Goal: Communication & Community: Answer question/provide support

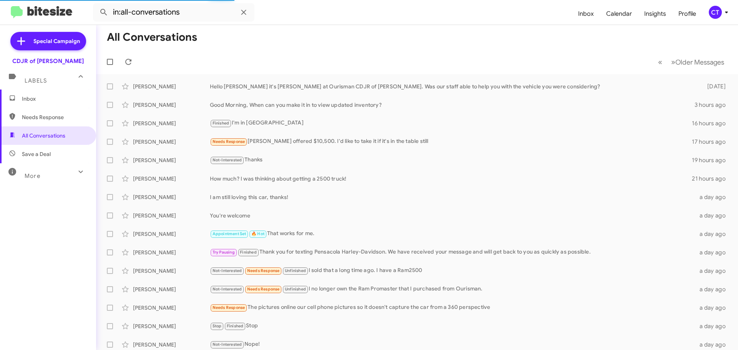
click at [715, 13] on div "CT" at bounding box center [715, 12] width 13 height 13
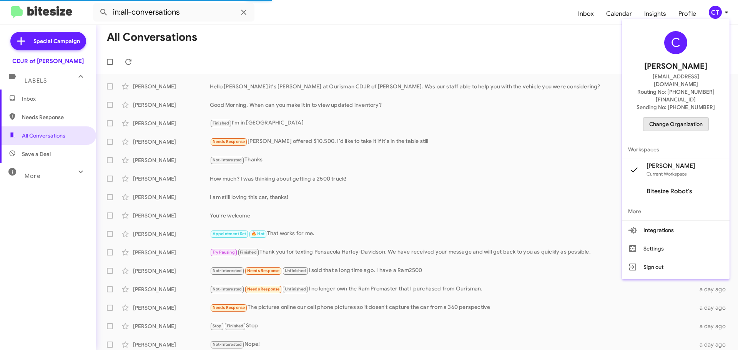
click at [683, 118] on span "Change Organization" at bounding box center [675, 124] width 53 height 13
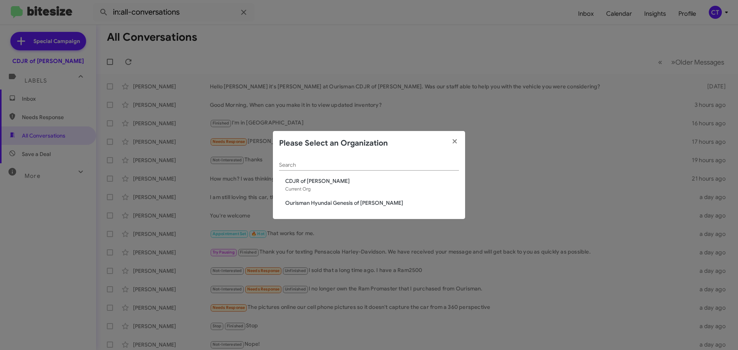
click at [332, 202] on span "Ourisman Hyundai Genesis of Bowie" at bounding box center [372, 203] width 174 height 8
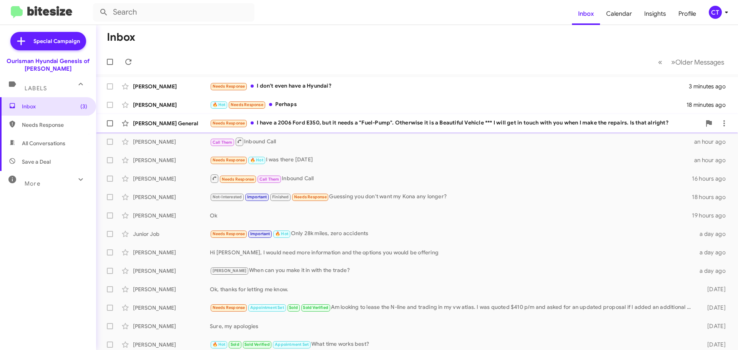
click at [336, 126] on div "Needs Response I have a 2006 Ford E350, but it needs a "Fuel-Pump". Otherwise i…" at bounding box center [455, 123] width 491 height 9
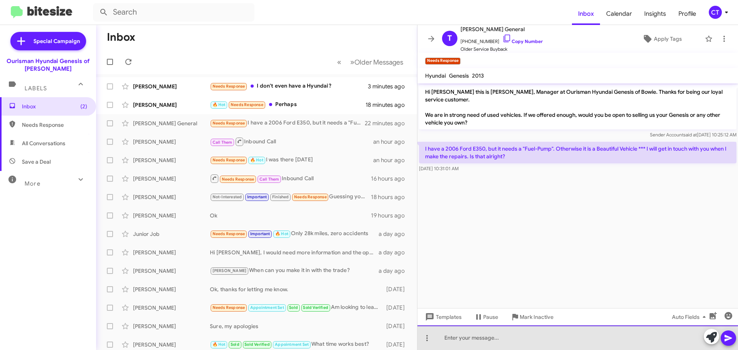
drag, startPoint x: 485, startPoint y: 342, endPoint x: 494, endPoint y: 345, distance: 9.6
click at [485, 342] on div at bounding box center [577, 337] width 320 height 25
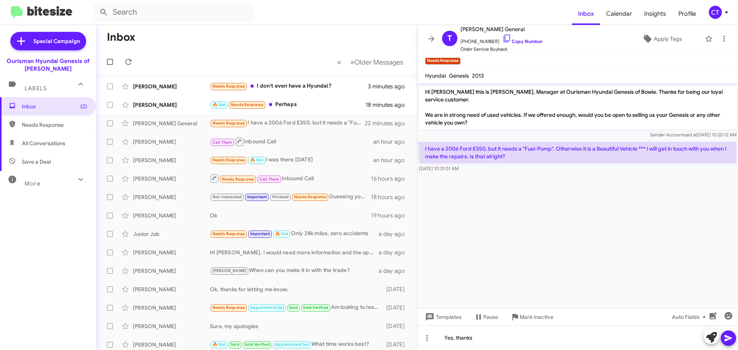
click at [730, 339] on icon at bounding box center [728, 338] width 9 height 9
click at [319, 102] on div "🔥 Hot Needs Response Perhaps" at bounding box center [295, 104] width 170 height 9
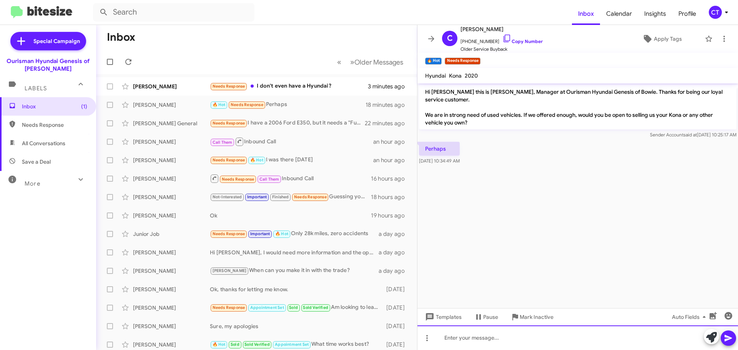
click at [488, 338] on div at bounding box center [577, 337] width 320 height 25
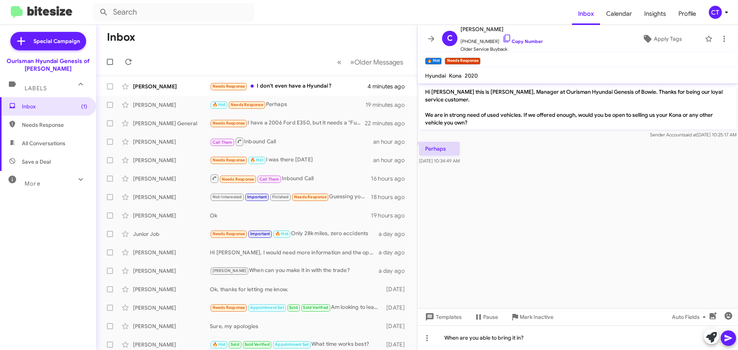
click at [735, 337] on button at bounding box center [727, 337] width 15 height 15
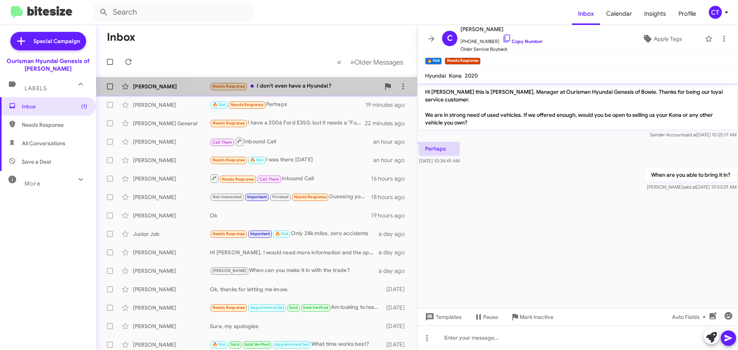
click at [315, 80] on div "Megan Yockey Needs Response I don't even have a Hyundai? 4 minutes ago" at bounding box center [256, 86] width 309 height 15
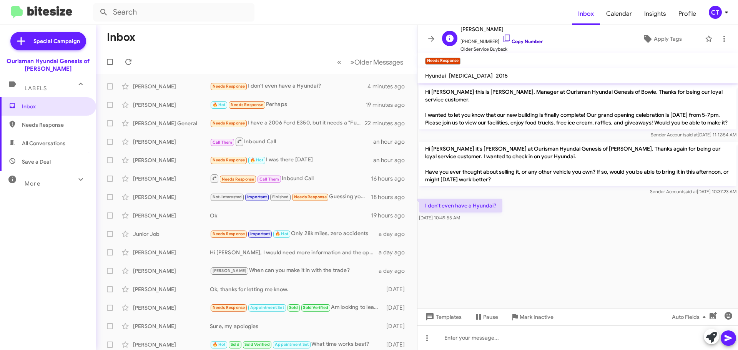
click at [502, 39] on icon at bounding box center [506, 38] width 9 height 9
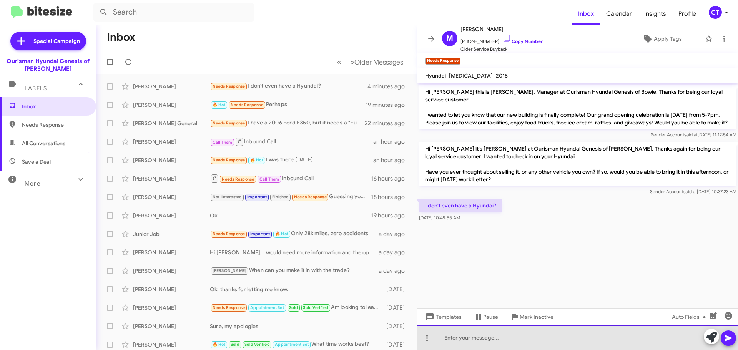
click at [478, 344] on div at bounding box center [577, 337] width 320 height 25
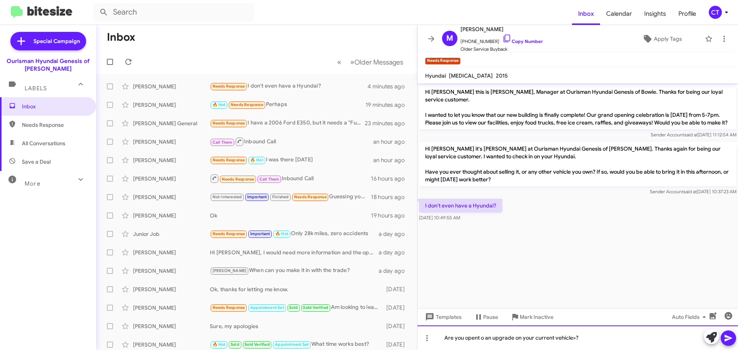
click at [477, 338] on div "Are you opent o an upgrade on your current vehicle>?" at bounding box center [577, 337] width 320 height 25
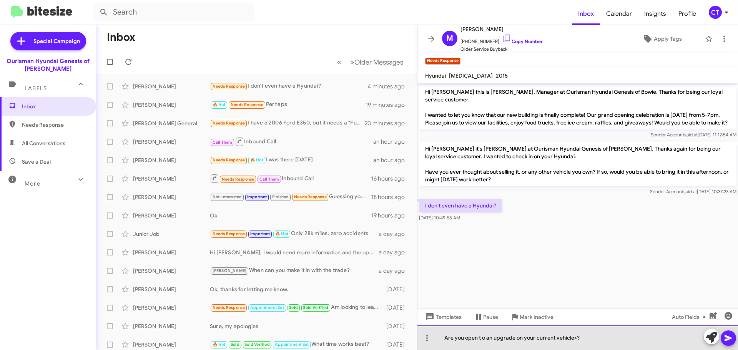
click at [484, 338] on div "Are you open t o an upgrade on your current vehicle>?" at bounding box center [577, 337] width 320 height 25
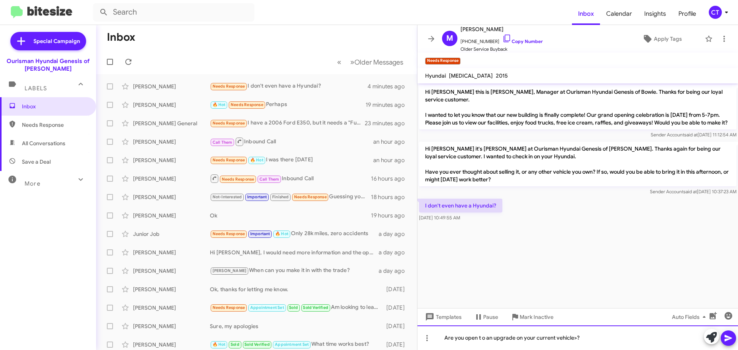
click at [482, 341] on div "Are you open t o an upgrade on your current vehicle>?" at bounding box center [577, 337] width 320 height 25
click at [727, 346] on div "Are you open to an upgrade on your current vehicle>?" at bounding box center [577, 337] width 320 height 25
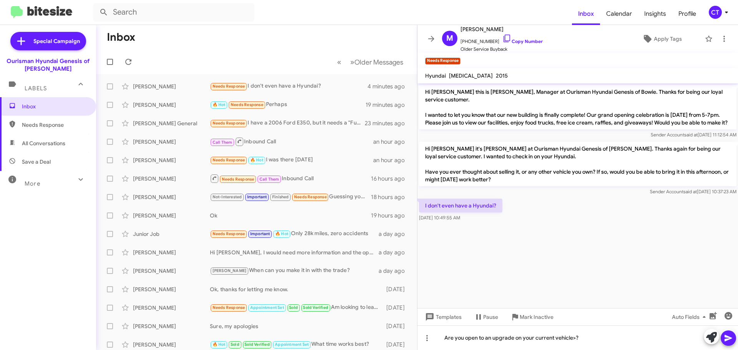
click at [727, 339] on icon at bounding box center [727, 338] width 7 height 7
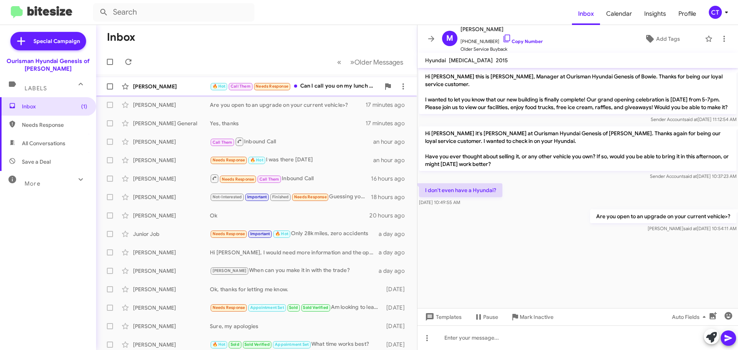
click at [329, 88] on div "🔥 Hot Call Them Needs Response Can I call you on my lunch break?" at bounding box center [295, 86] width 170 height 9
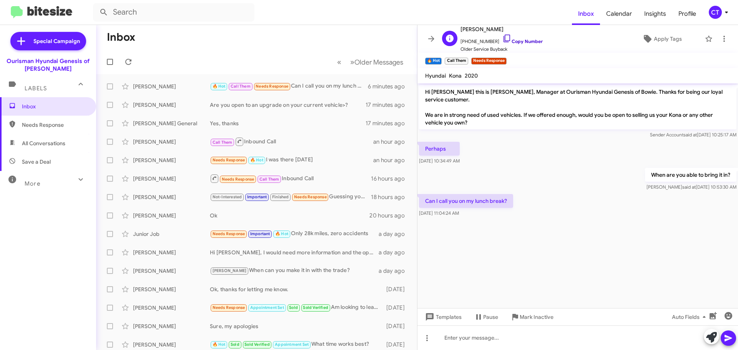
click at [502, 36] on icon at bounding box center [506, 38] width 9 height 9
click at [502, 37] on icon at bounding box center [506, 38] width 9 height 9
click at [724, 9] on icon at bounding box center [726, 12] width 9 height 9
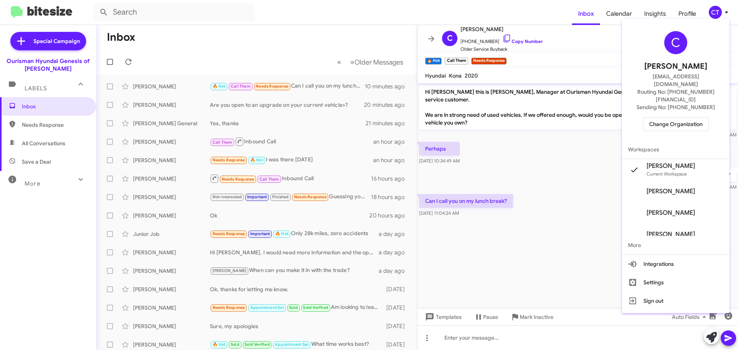
click at [689, 118] on span "Change Organization" at bounding box center [675, 124] width 53 height 13
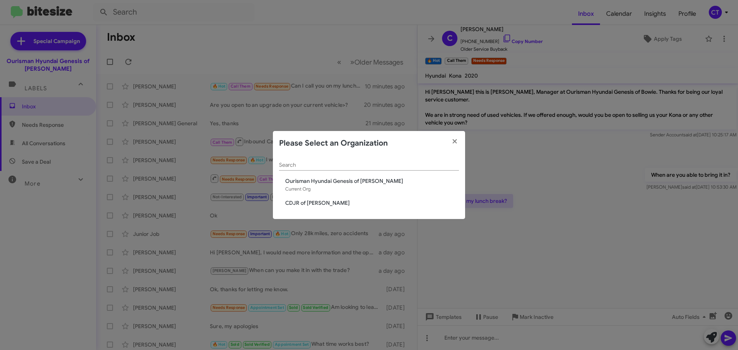
click at [315, 202] on span "CDJR of [PERSON_NAME]" at bounding box center [372, 203] width 174 height 8
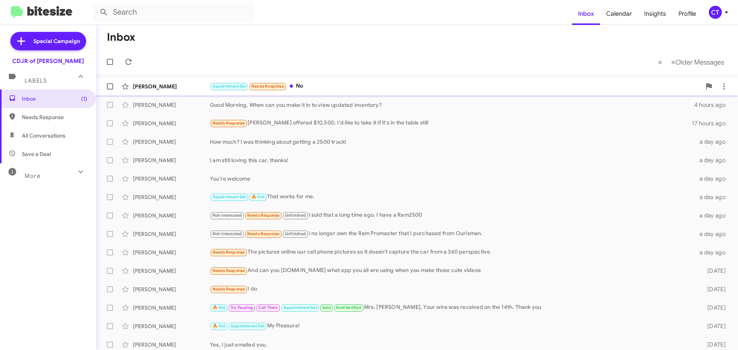
click at [328, 87] on div "Appointment Set Needs Response No" at bounding box center [455, 86] width 491 height 9
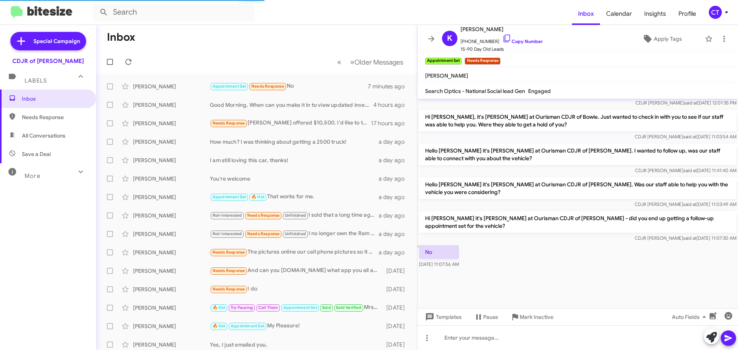
scroll to position [601, 0]
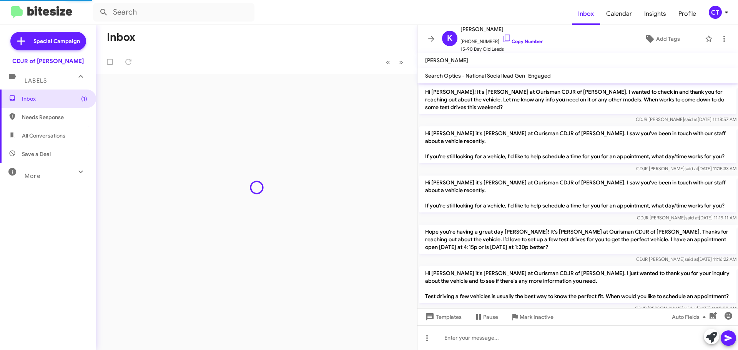
scroll to position [586, 0]
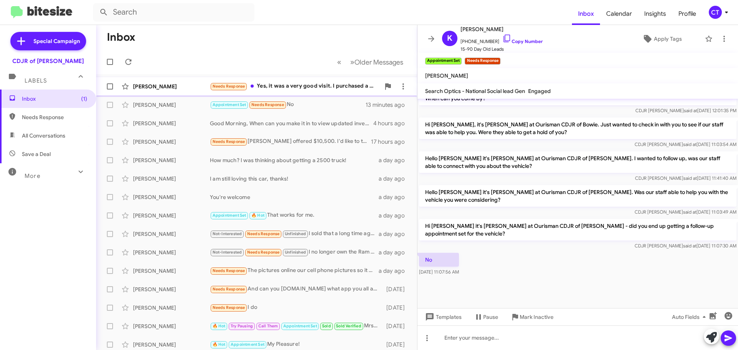
click at [307, 87] on div "Needs Response Yes, it was a very good visit. I purchased a vehicle closer to h…" at bounding box center [295, 86] width 170 height 9
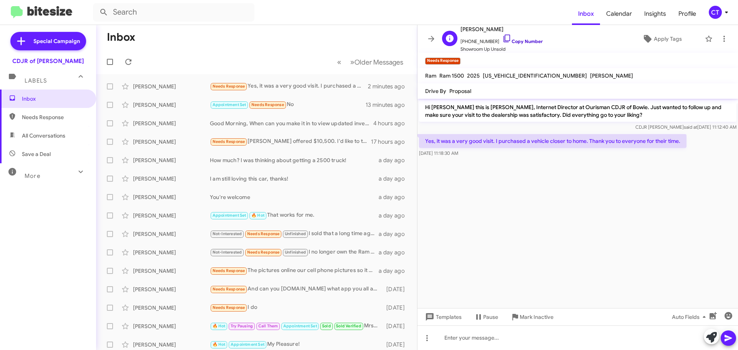
click at [502, 38] on icon at bounding box center [506, 38] width 9 height 9
click at [555, 262] on cdk-virtual-scroll-viewport "Hi Richard this is Ciara Taylor, Internet Director at Ourisman CDJR of Bowie. J…" at bounding box center [577, 203] width 320 height 209
click at [545, 315] on span "Mark Inactive" at bounding box center [536, 317] width 34 height 14
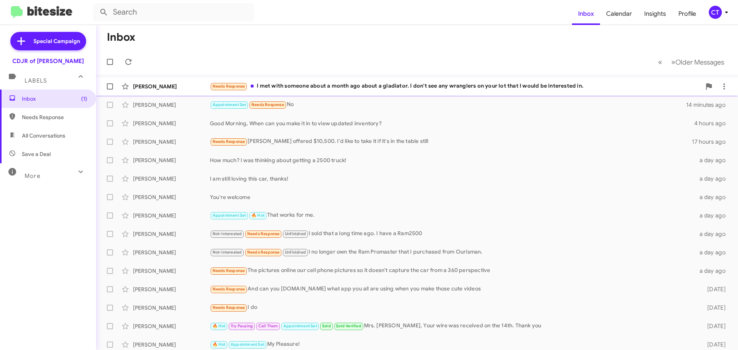
click at [332, 90] on div "Needs Response I met with someone about a month ago about a gladiator. I don't …" at bounding box center [455, 86] width 491 height 9
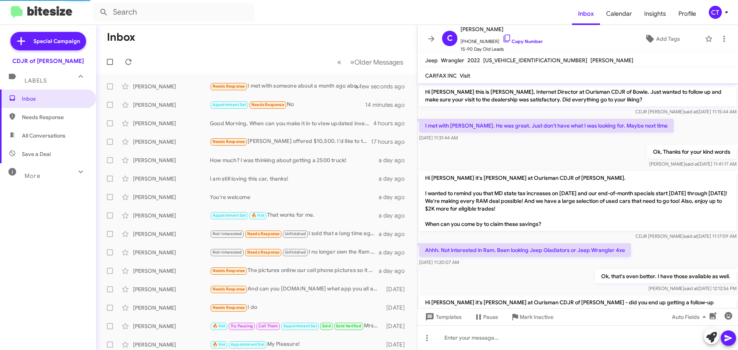
scroll to position [278, 0]
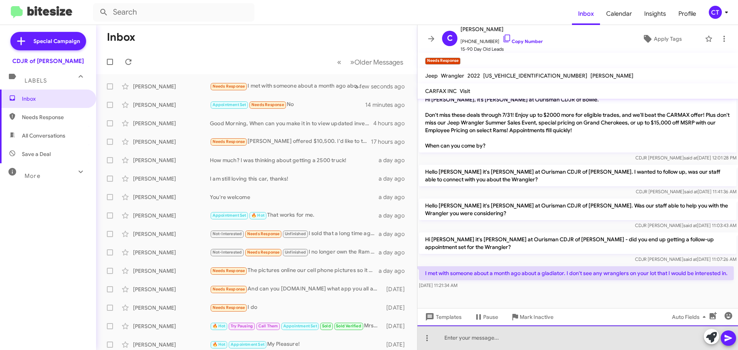
click at [456, 342] on div at bounding box center [577, 337] width 320 height 25
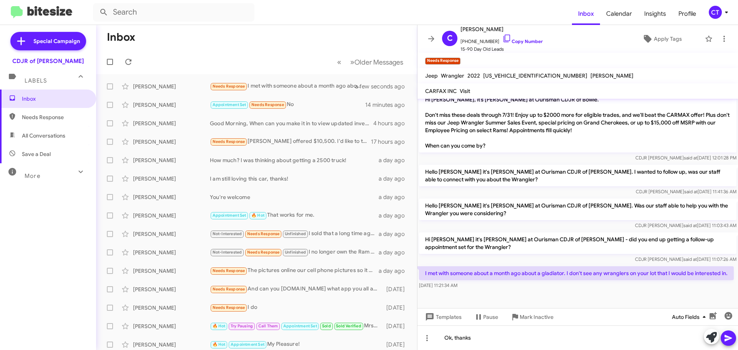
drag, startPoint x: 730, startPoint y: 337, endPoint x: 696, endPoint y: 319, distance: 38.7
click at [726, 336] on icon at bounding box center [728, 338] width 9 height 9
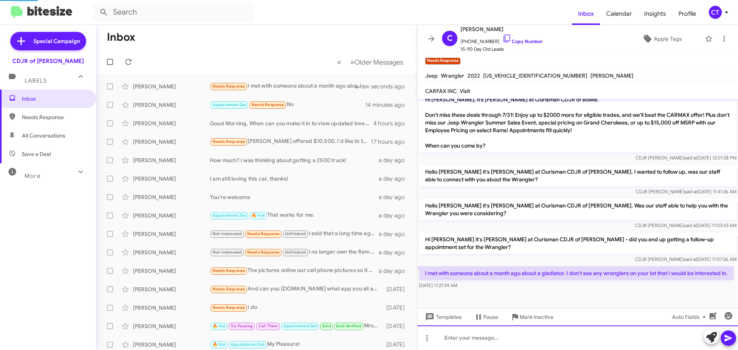
scroll to position [0, 0]
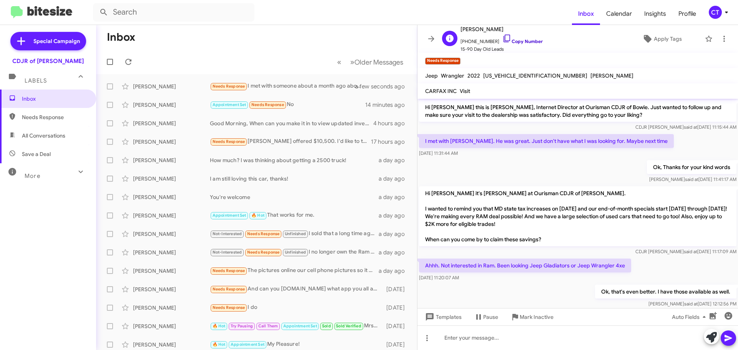
click at [503, 37] on icon at bounding box center [506, 39] width 7 height 8
drag, startPoint x: 538, startPoint y: 319, endPoint x: 530, endPoint y: 323, distance: 8.2
click at [538, 319] on span "Mark Inactive" at bounding box center [536, 317] width 34 height 14
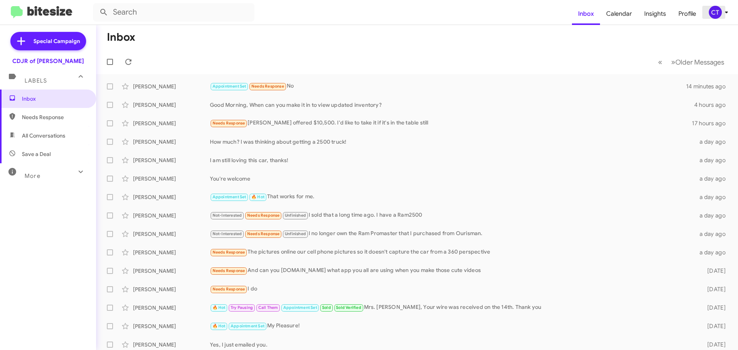
click at [726, 17] on icon at bounding box center [726, 12] width 9 height 9
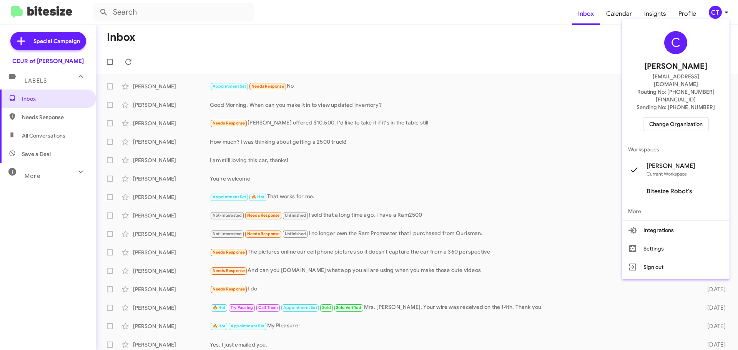
click at [689, 118] on span "Change Organization" at bounding box center [675, 124] width 53 height 13
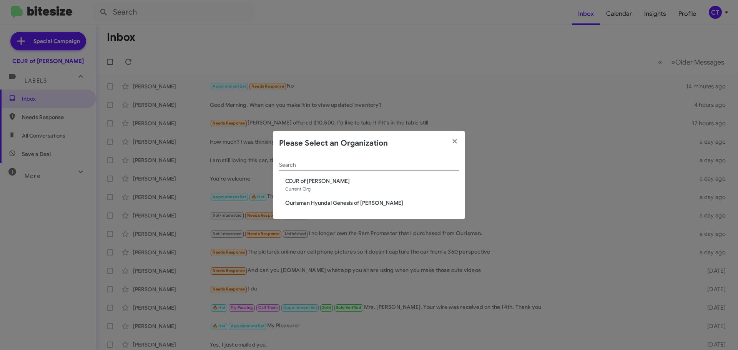
click at [295, 203] on span "Ourisman Hyundai Genesis of [PERSON_NAME]" at bounding box center [372, 203] width 174 height 8
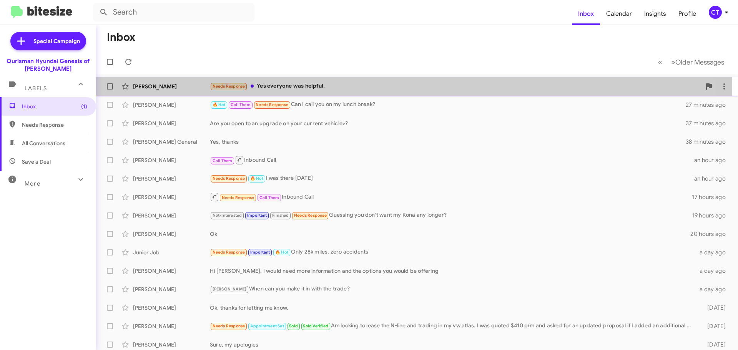
click at [333, 87] on div "Needs Response Yes everyone was helpful." at bounding box center [455, 86] width 491 height 9
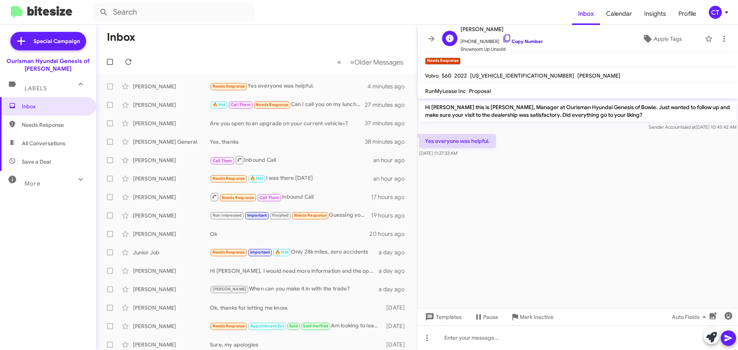
click at [502, 39] on icon at bounding box center [506, 38] width 9 height 9
click at [724, 15] on icon at bounding box center [726, 12] width 9 height 9
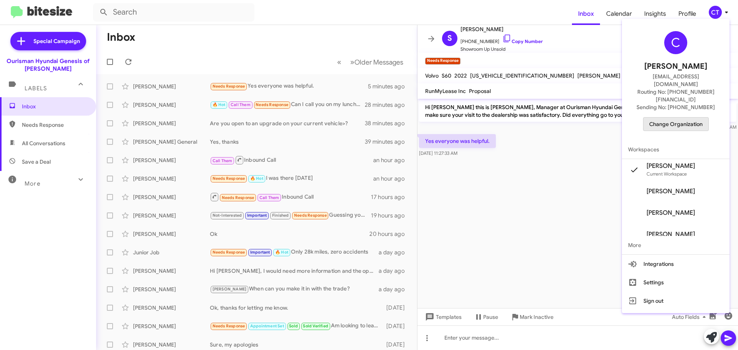
click at [689, 118] on span "Change Organization" at bounding box center [675, 124] width 53 height 13
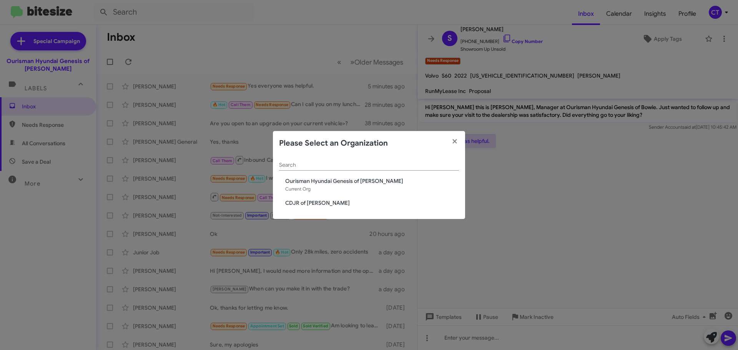
click at [300, 206] on span "CDJR of [PERSON_NAME]" at bounding box center [372, 203] width 174 height 8
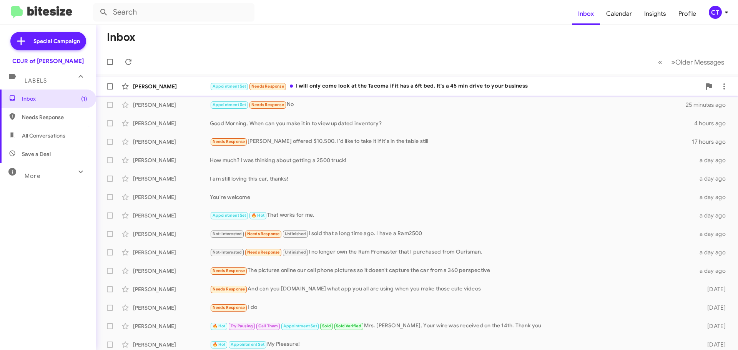
click at [362, 89] on div "Appointment Set Needs Response I will only come look at the Tacoma if it has a …" at bounding box center [455, 86] width 491 height 9
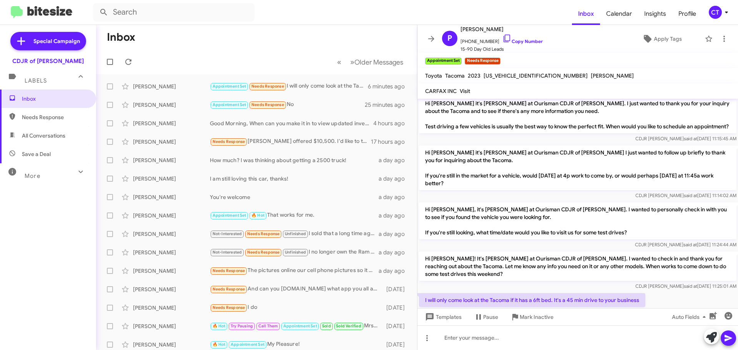
scroll to position [499, 0]
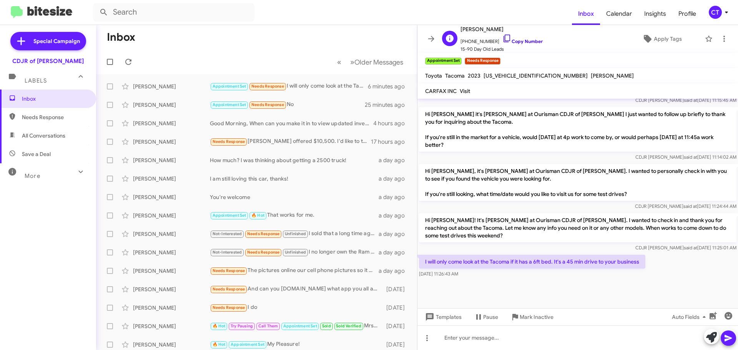
click at [502, 39] on icon at bounding box center [506, 38] width 9 height 9
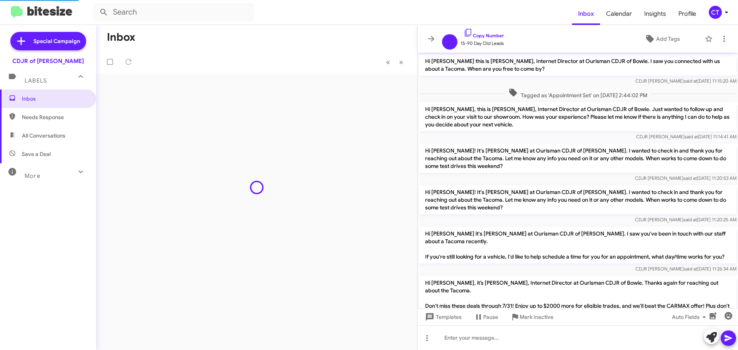
scroll to position [453, 0]
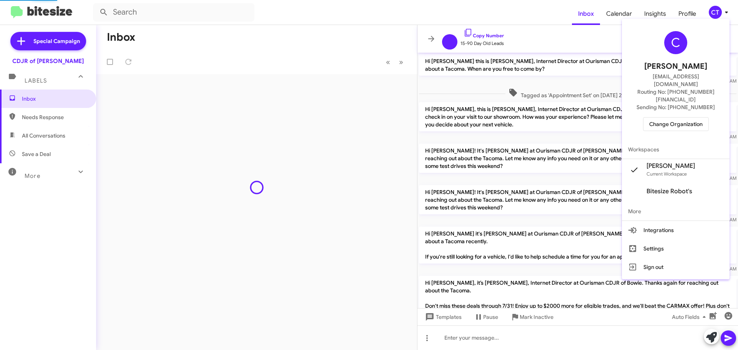
scroll to position [453, 0]
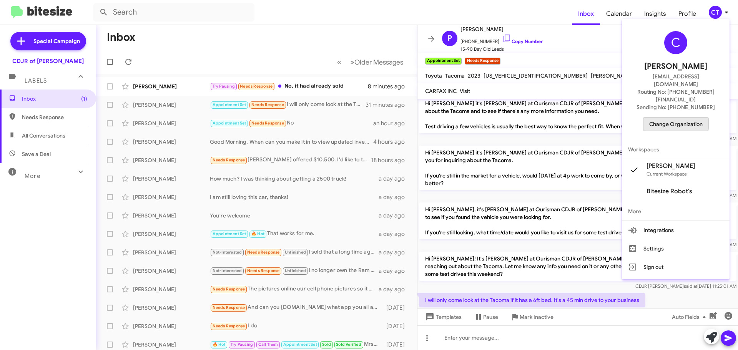
click at [680, 118] on span "Change Organization" at bounding box center [675, 124] width 53 height 13
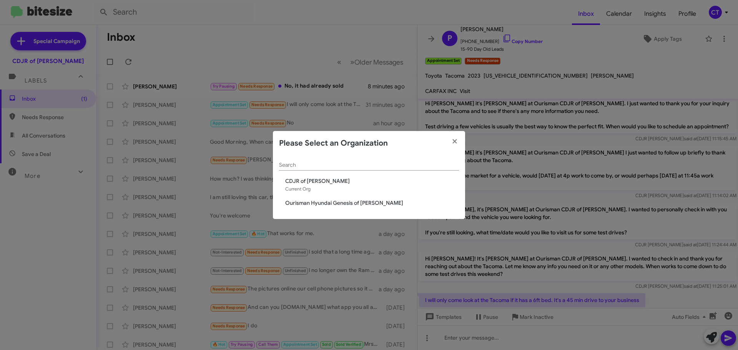
click at [344, 204] on span "Ourisman Hyundai Genesis of [PERSON_NAME]" at bounding box center [372, 203] width 174 height 8
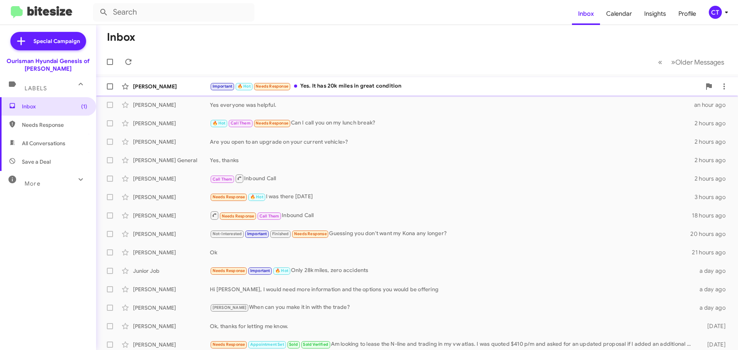
click at [321, 85] on div "Important 🔥 Hot Needs Response Yes. It has 20k miles in great condition" at bounding box center [455, 86] width 491 height 9
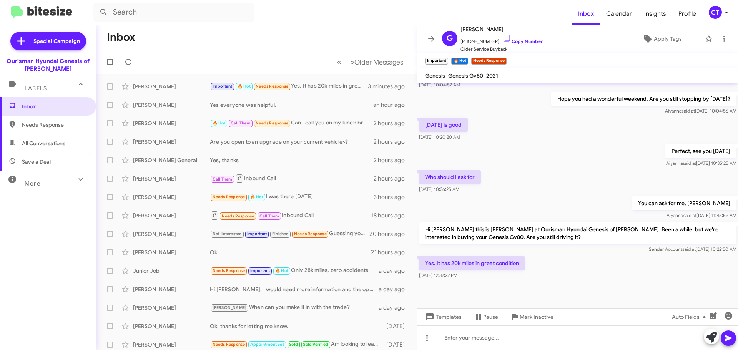
scroll to position [290, 0]
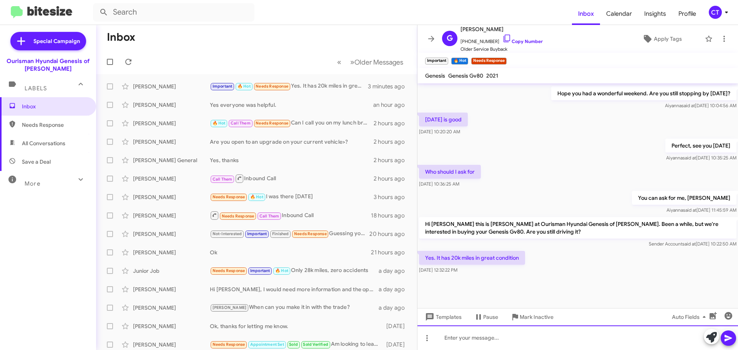
click at [470, 343] on div at bounding box center [577, 337] width 320 height 25
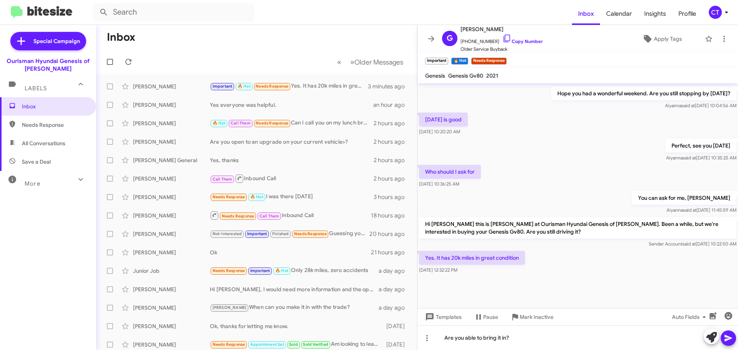
click at [734, 337] on button at bounding box center [727, 337] width 15 height 15
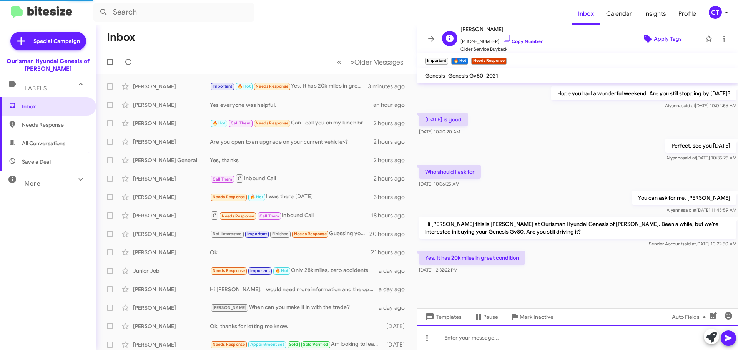
scroll to position [0, 0]
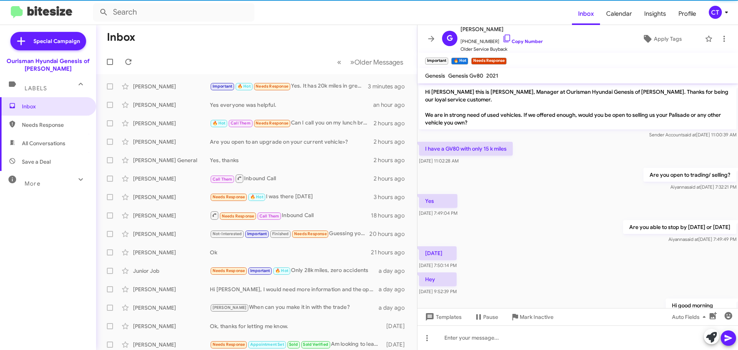
click at [715, 16] on div "CT" at bounding box center [715, 12] width 13 height 13
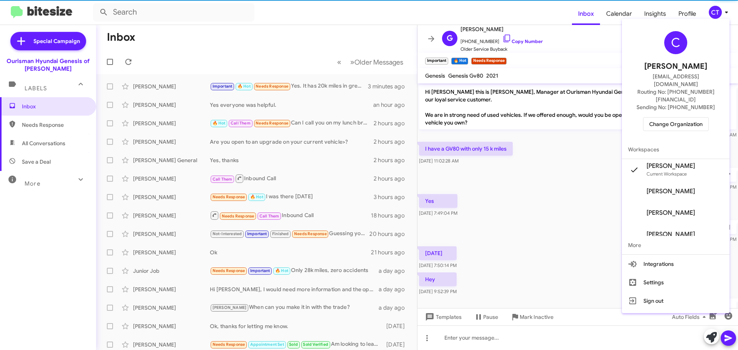
click at [693, 118] on span "Change Organization" at bounding box center [675, 124] width 53 height 13
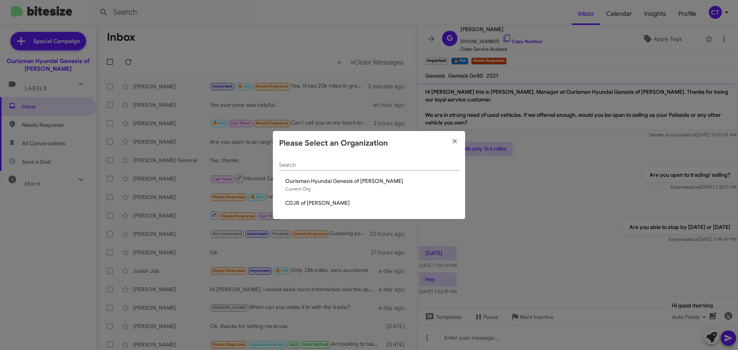
click at [313, 203] on span "CDJR of Bowie" at bounding box center [372, 203] width 174 height 8
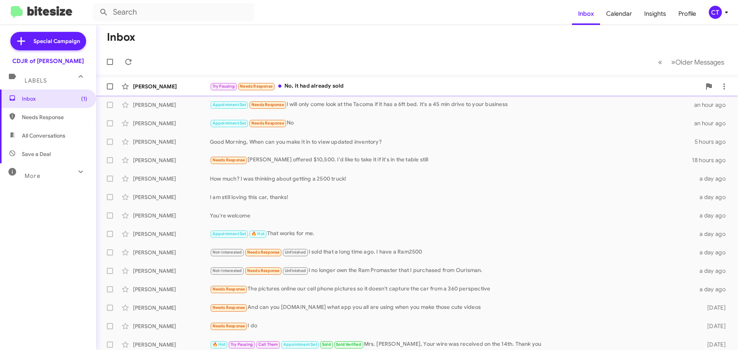
click at [310, 90] on div "Try Pausing Needs Response No, it had already sold" at bounding box center [455, 86] width 491 height 9
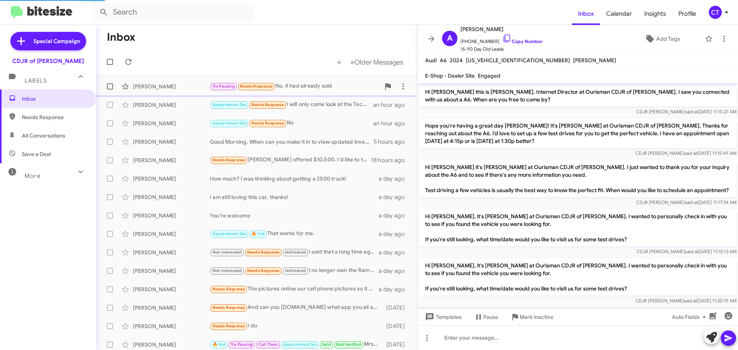
scroll to position [365, 0]
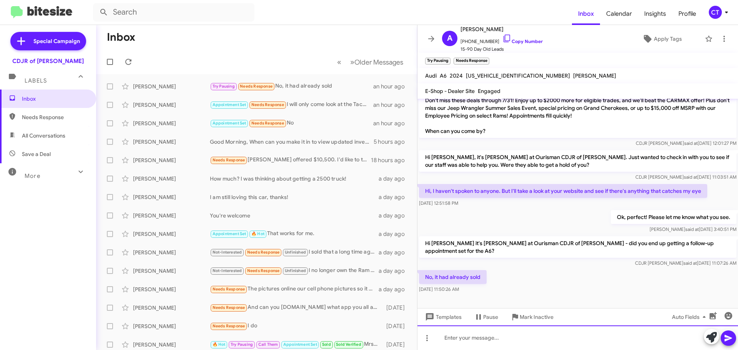
click at [481, 336] on div at bounding box center [577, 337] width 320 height 25
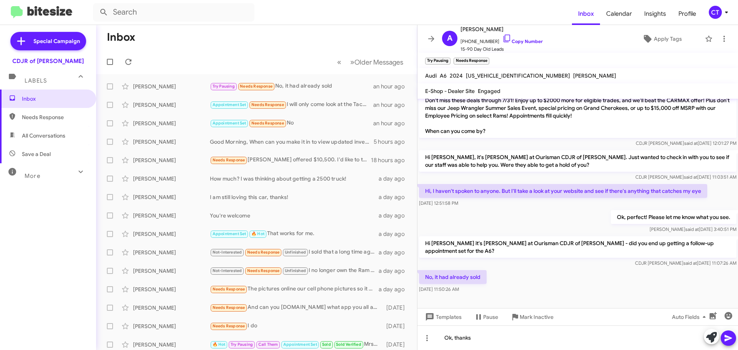
click at [732, 339] on icon at bounding box center [728, 338] width 9 height 9
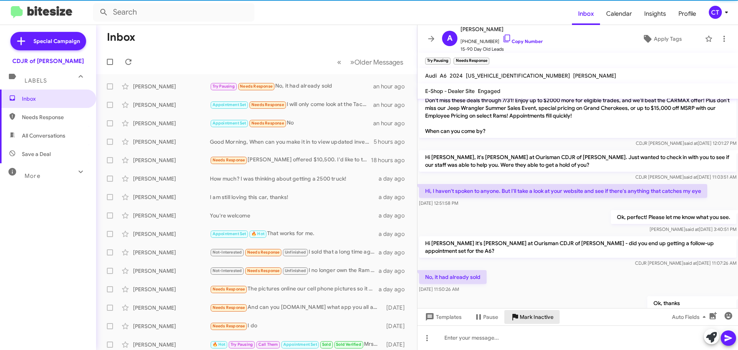
scroll to position [0, 0]
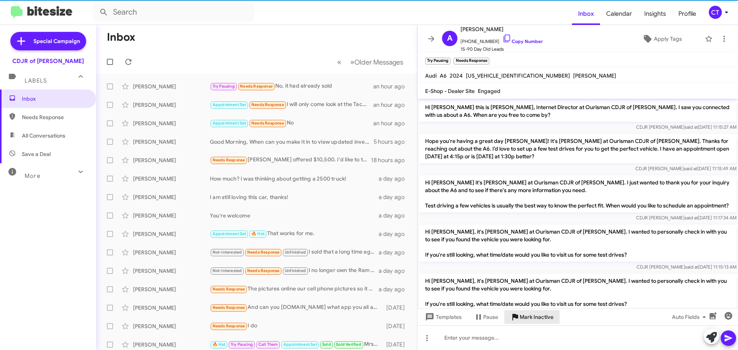
click at [533, 319] on span "Mark Inactive" at bounding box center [536, 317] width 34 height 14
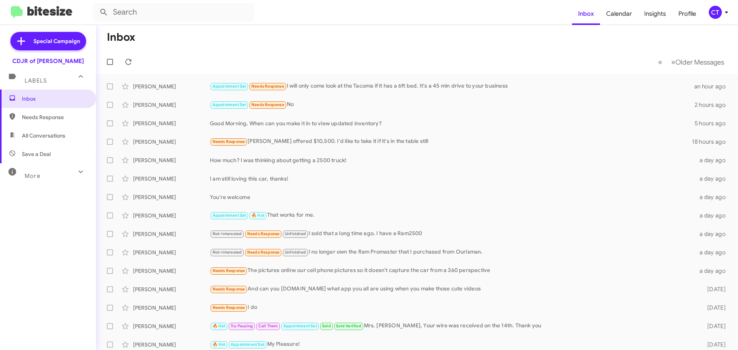
click at [729, 11] on icon at bounding box center [726, 12] width 9 height 9
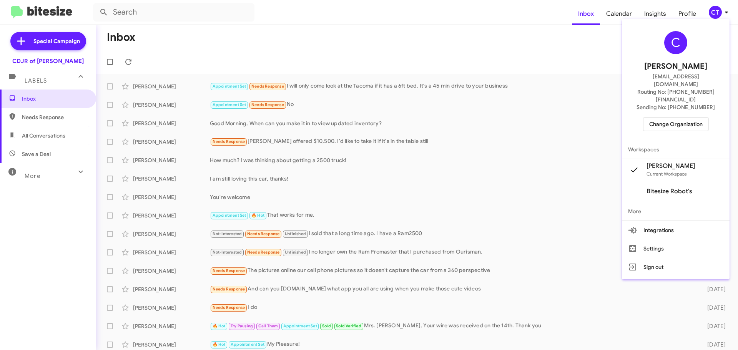
click at [669, 117] on button "Change Organization" at bounding box center [676, 124] width 66 height 14
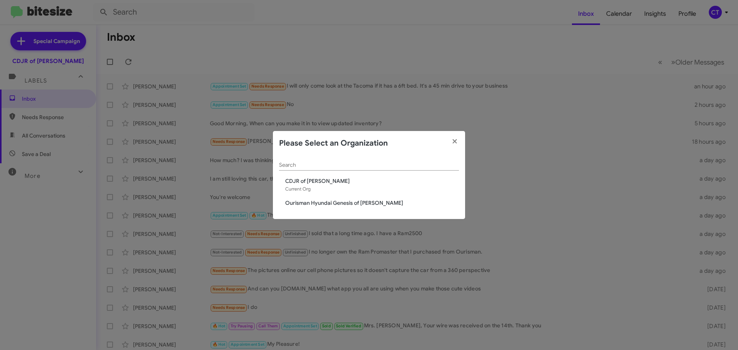
click at [320, 204] on span "Ourisman Hyundai Genesis of [PERSON_NAME]" at bounding box center [372, 203] width 174 height 8
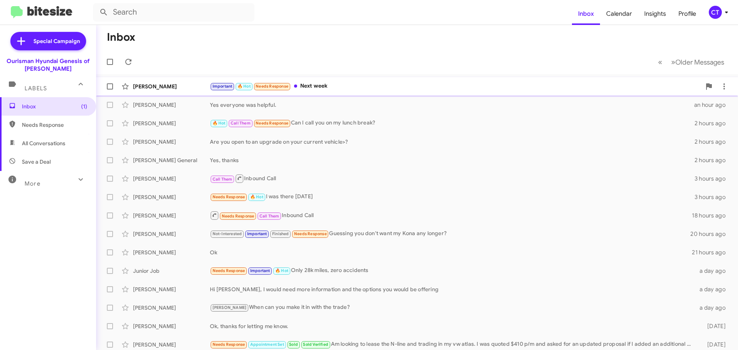
click at [329, 91] on div "[PERSON_NAME] Important 🔥 Hot Needs Response Next week 9 minutes ago" at bounding box center [416, 86] width 629 height 15
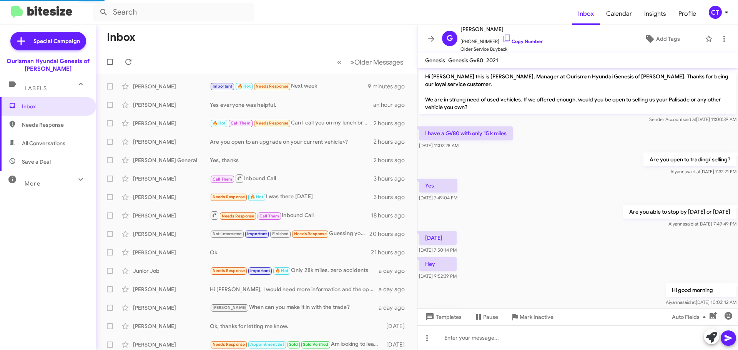
scroll to position [331, 0]
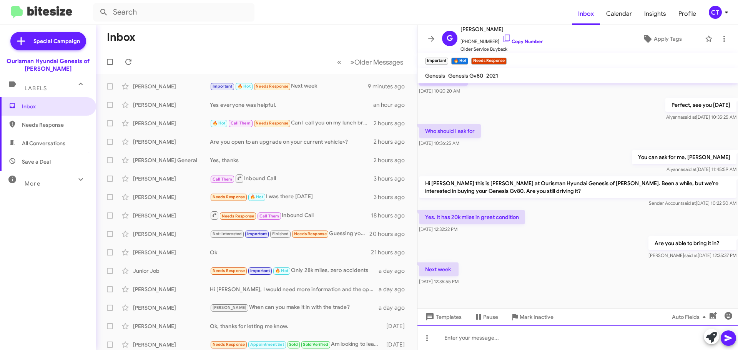
click at [473, 337] on div at bounding box center [577, 337] width 320 height 25
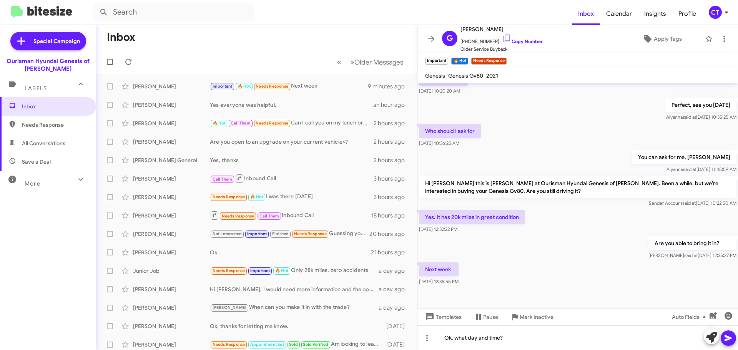
click at [730, 339] on icon at bounding box center [728, 338] width 9 height 9
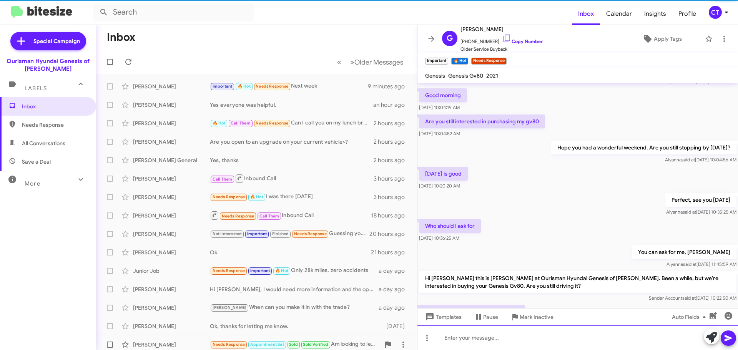
scroll to position [375, 0]
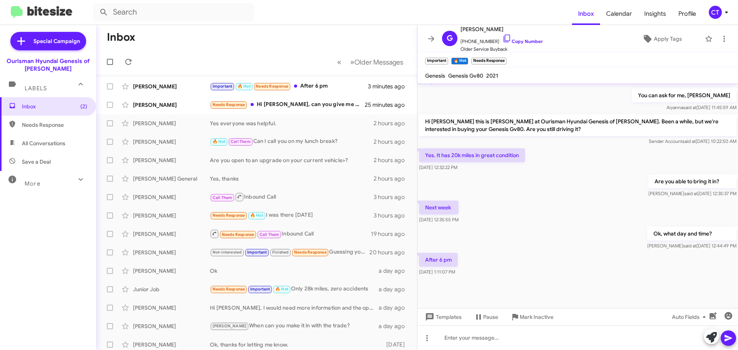
scroll to position [344, 0]
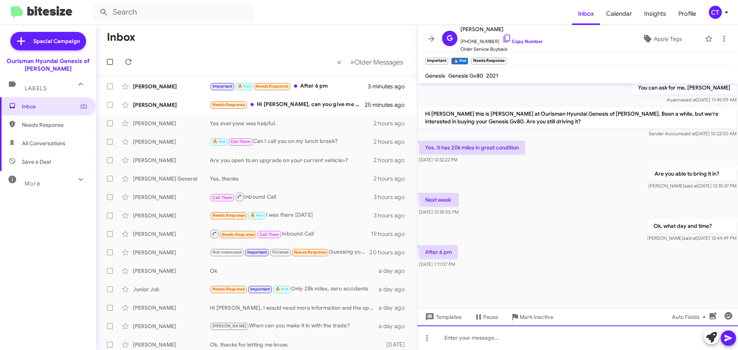
click at [463, 342] on div at bounding box center [577, 337] width 320 height 25
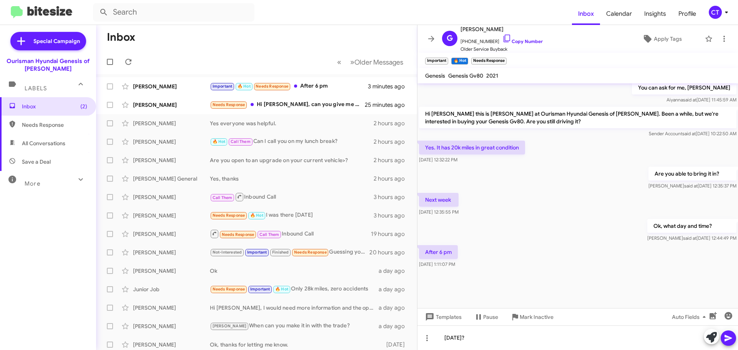
click at [729, 336] on icon at bounding box center [728, 338] width 9 height 9
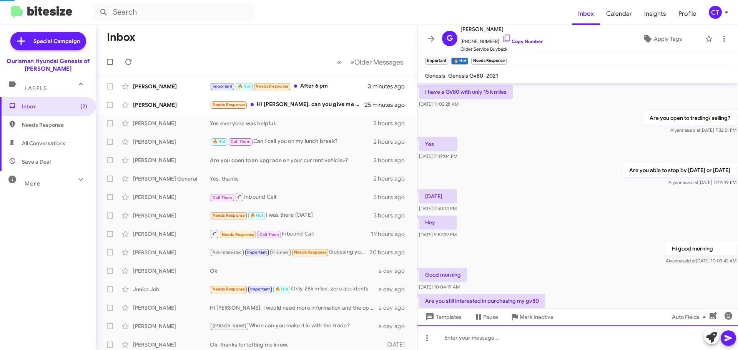
scroll to position [38, 0]
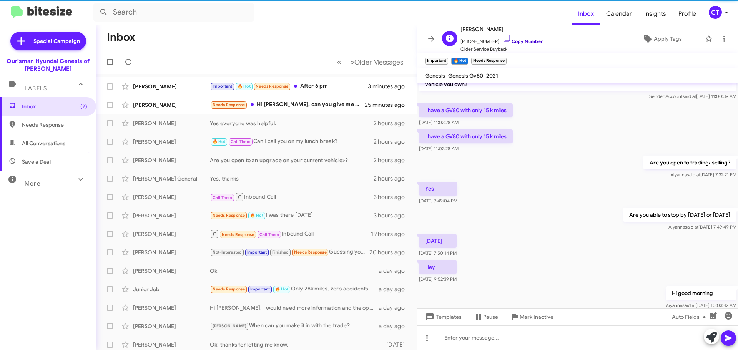
click at [502, 39] on icon at bounding box center [506, 38] width 9 height 9
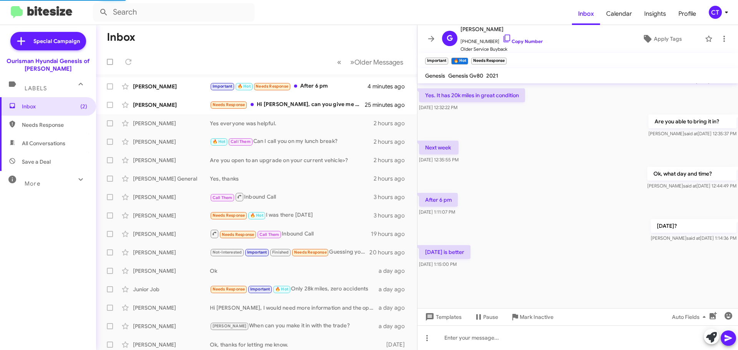
scroll to position [344, 0]
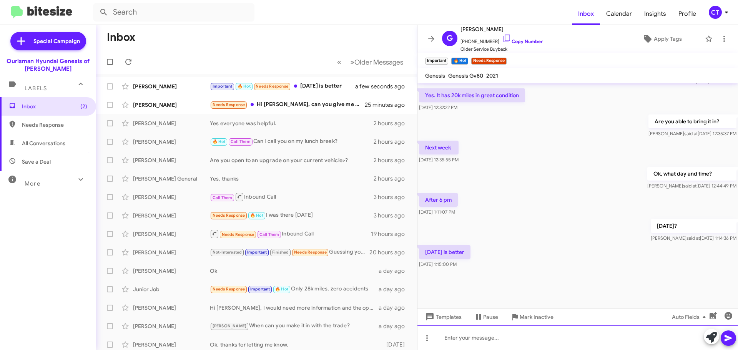
click at [459, 338] on div at bounding box center [577, 337] width 320 height 25
click at [452, 339] on div "Thusday at 6:45pm?" at bounding box center [577, 337] width 320 height 25
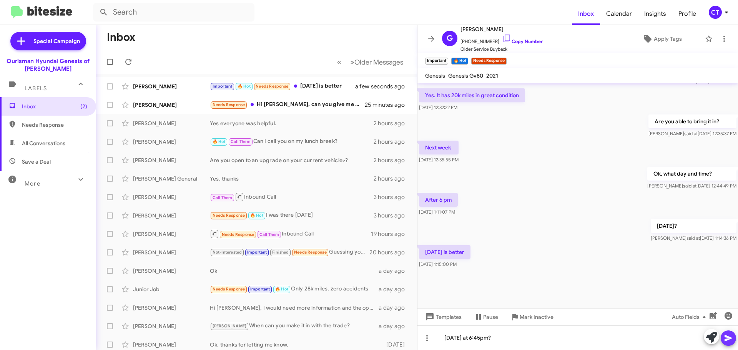
click at [731, 339] on icon at bounding box center [727, 338] width 7 height 7
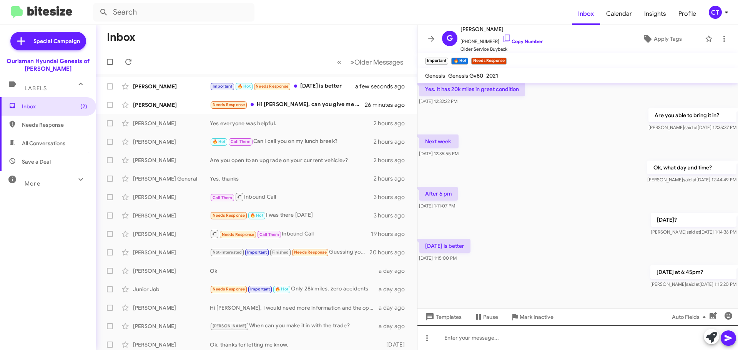
scroll to position [515, 0]
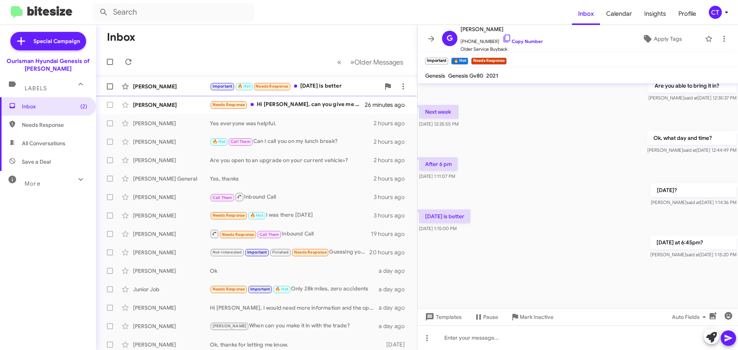
click at [324, 83] on div "Important 🔥 Hot Needs Response Thursday is better" at bounding box center [295, 86] width 170 height 9
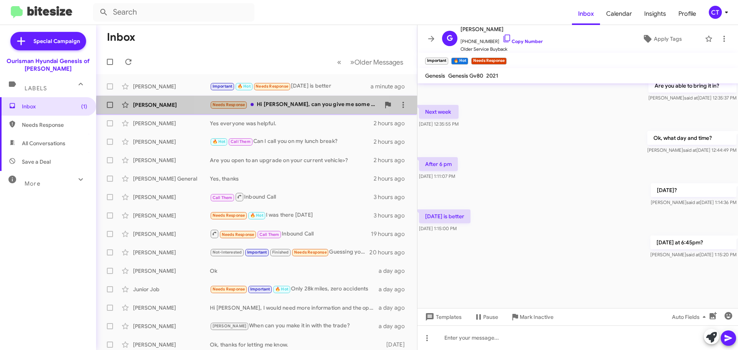
click at [270, 109] on div "Needs Response Hi Ciara, can you give me some rough estimates? Mileage is 115053" at bounding box center [295, 104] width 170 height 9
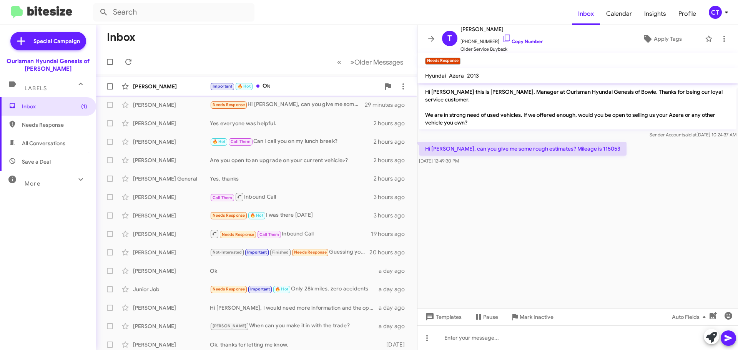
click at [278, 85] on div "Important 🔥 Hot Ok" at bounding box center [295, 86] width 170 height 9
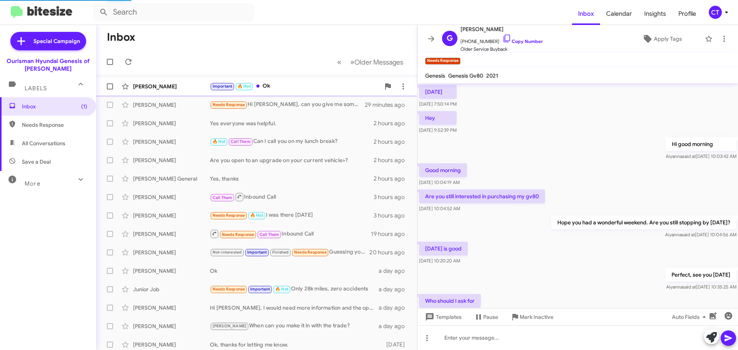
scroll to position [344, 0]
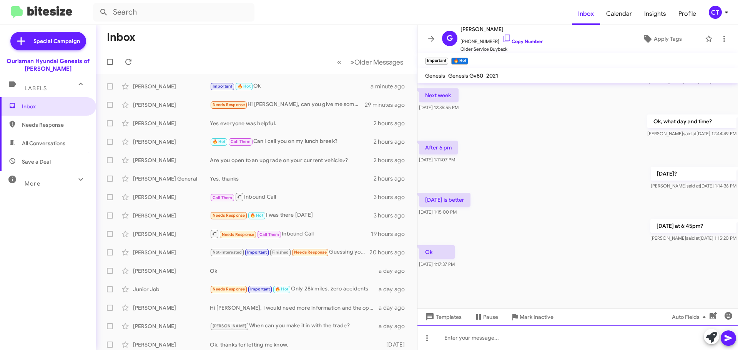
click at [470, 339] on div at bounding box center [577, 337] width 320 height 25
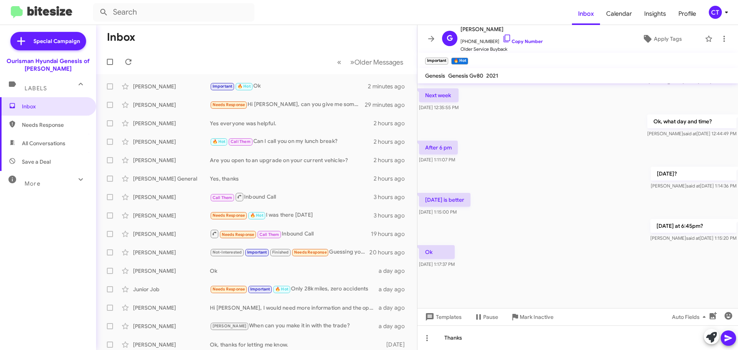
click at [727, 341] on icon at bounding box center [728, 338] width 9 height 9
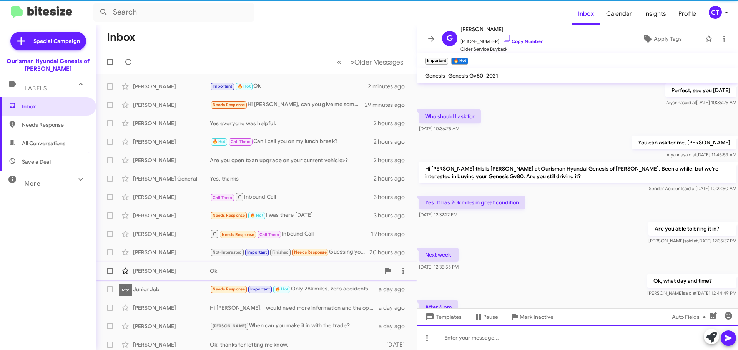
scroll to position [0, 0]
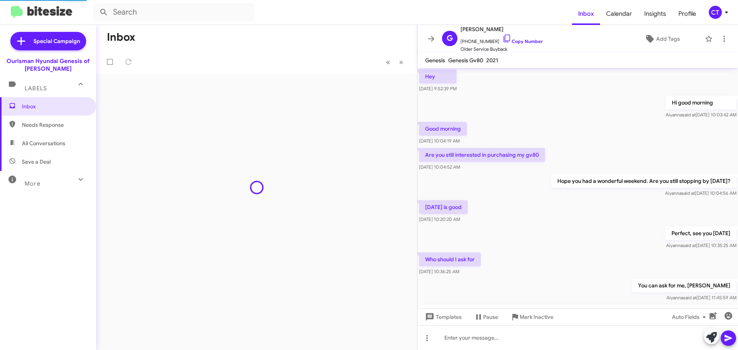
scroll to position [313, 0]
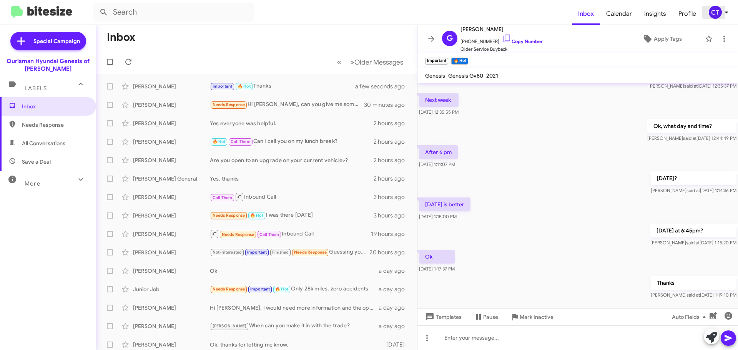
click at [722, 18] on span "CT" at bounding box center [719, 12] width 23 height 13
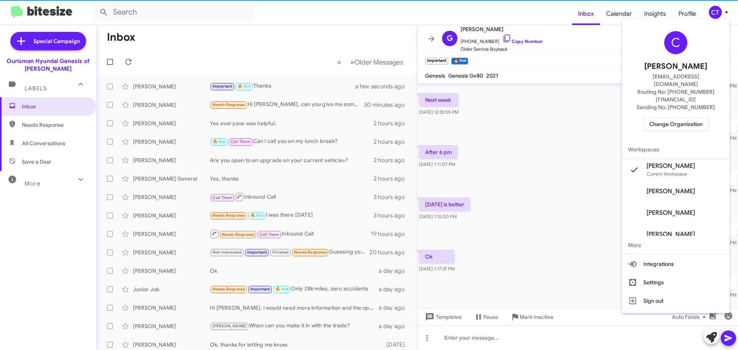
click at [685, 118] on span "Change Organization" at bounding box center [675, 124] width 53 height 13
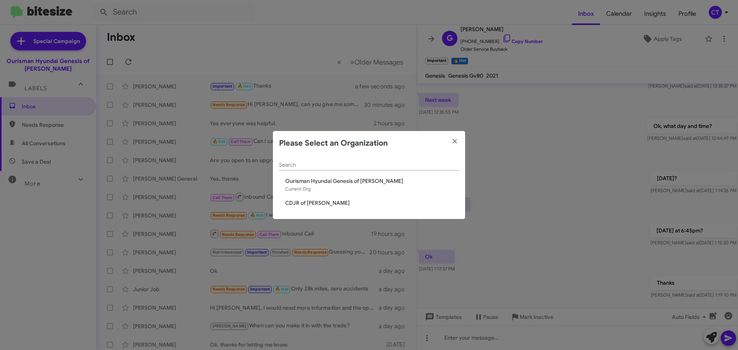
click at [314, 203] on span "CDJR of [PERSON_NAME]" at bounding box center [372, 203] width 174 height 8
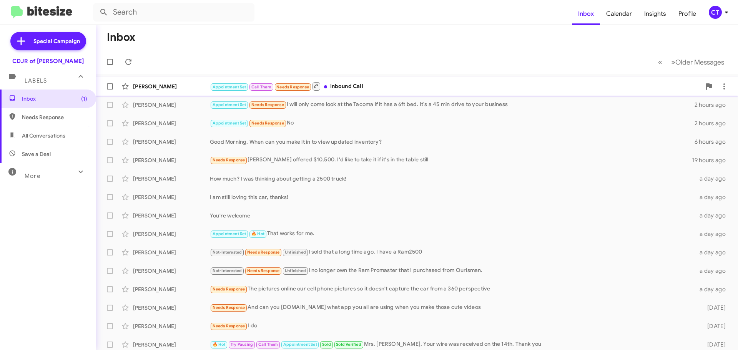
click at [384, 78] on span "[PERSON_NAME] Appointment Set Call Them Needs Response Inbound Call 4 minutes a…" at bounding box center [417, 86] width 642 height 18
